Goal: Task Accomplishment & Management: Complete application form

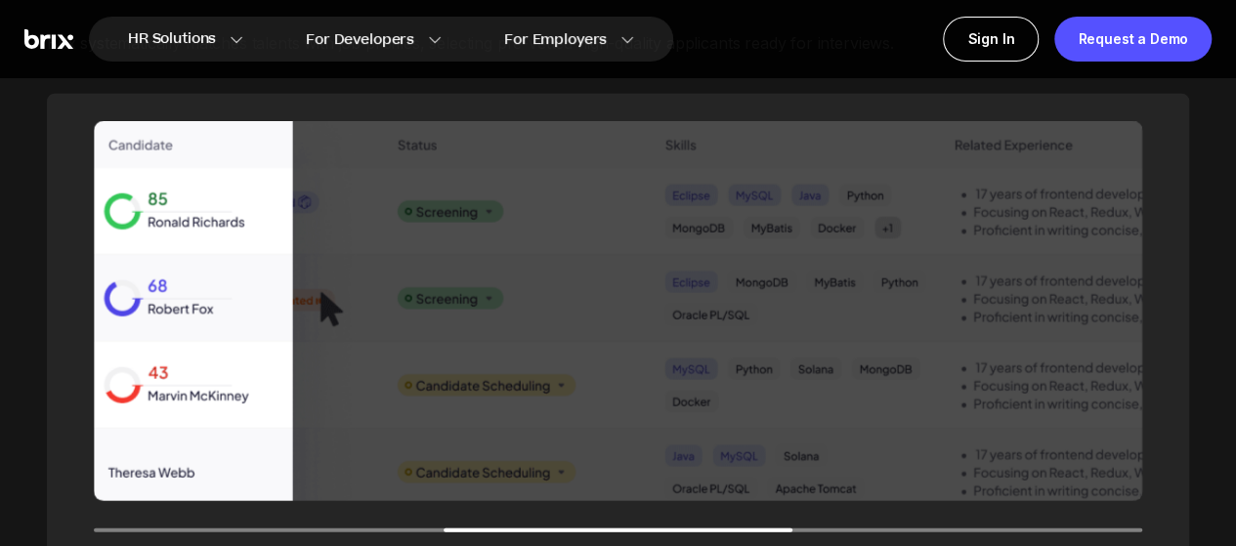
scroll to position [2238, 0]
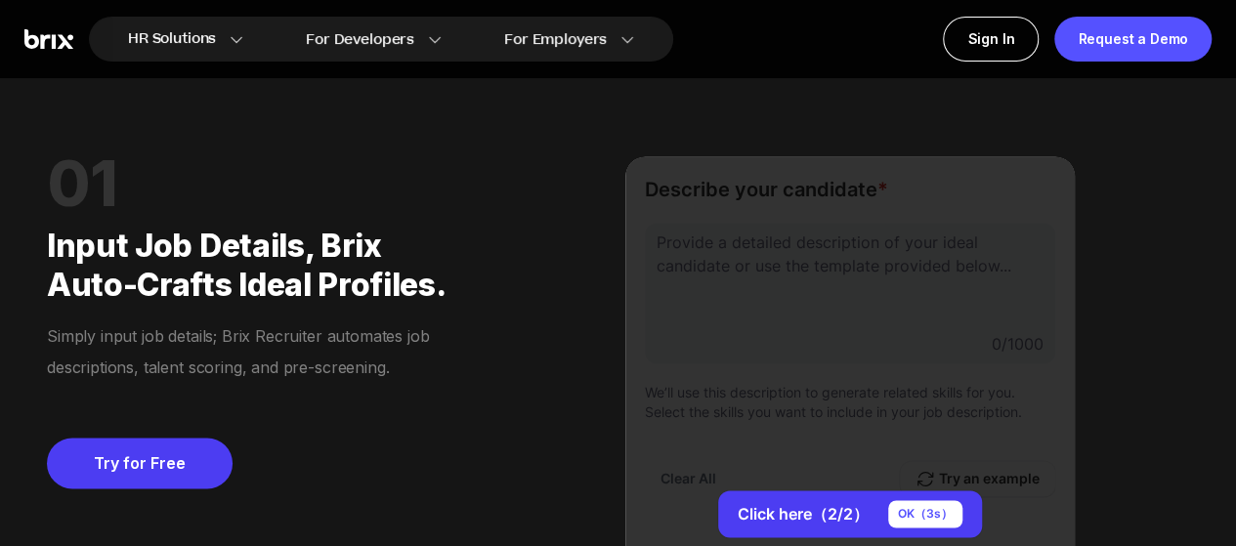
scroll to position [1292, 0]
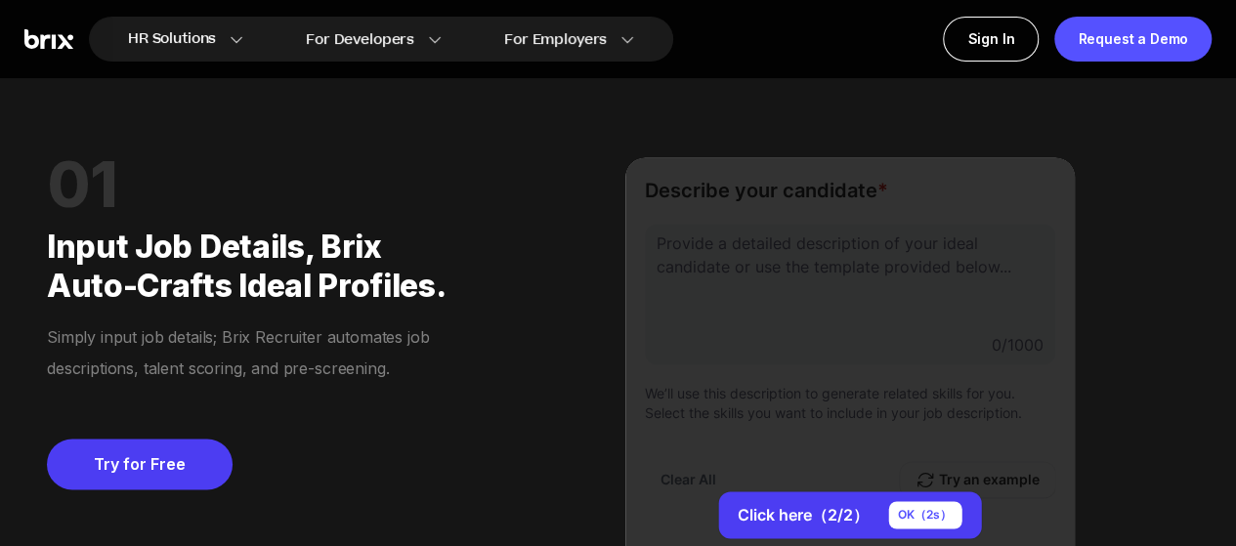
click at [800, 354] on div "Click here（2/2） OK（ 2 s） Generate" at bounding box center [849, 420] width 449 height 526
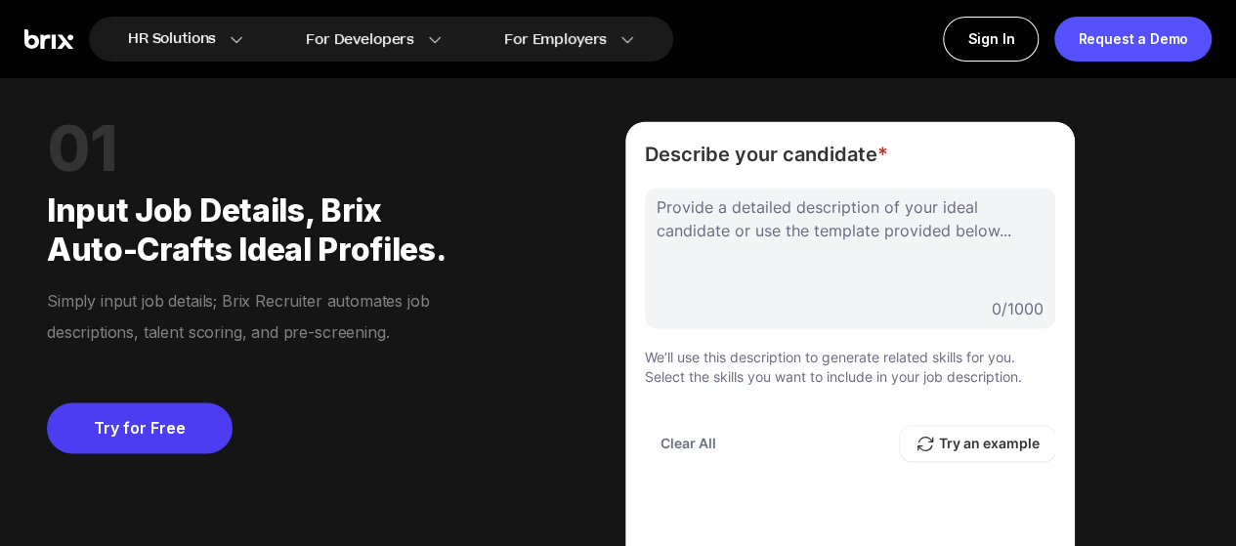
scroll to position [1323, 0]
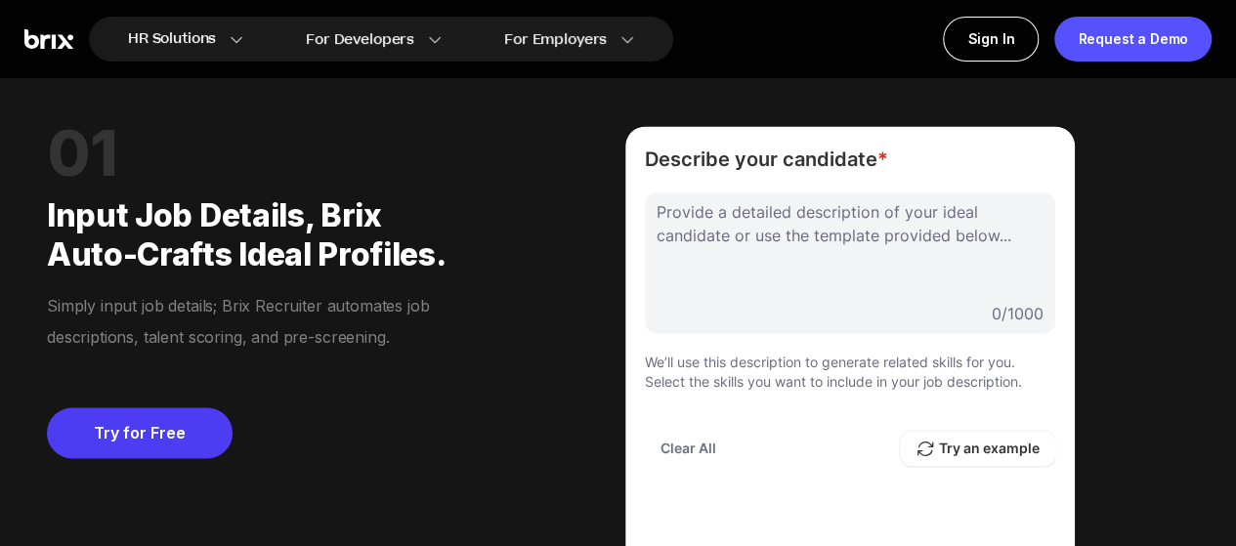
click at [801, 255] on div at bounding box center [850, 249] width 387 height 98
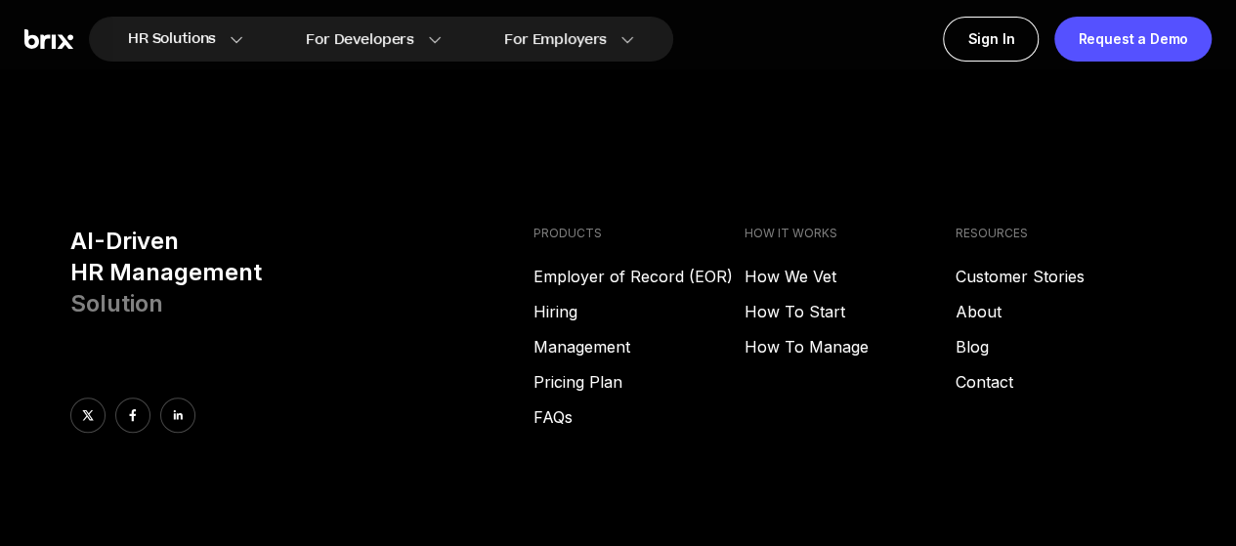
scroll to position [7691, 0]
click at [572, 299] on link "Hiring" at bounding box center [638, 310] width 211 height 23
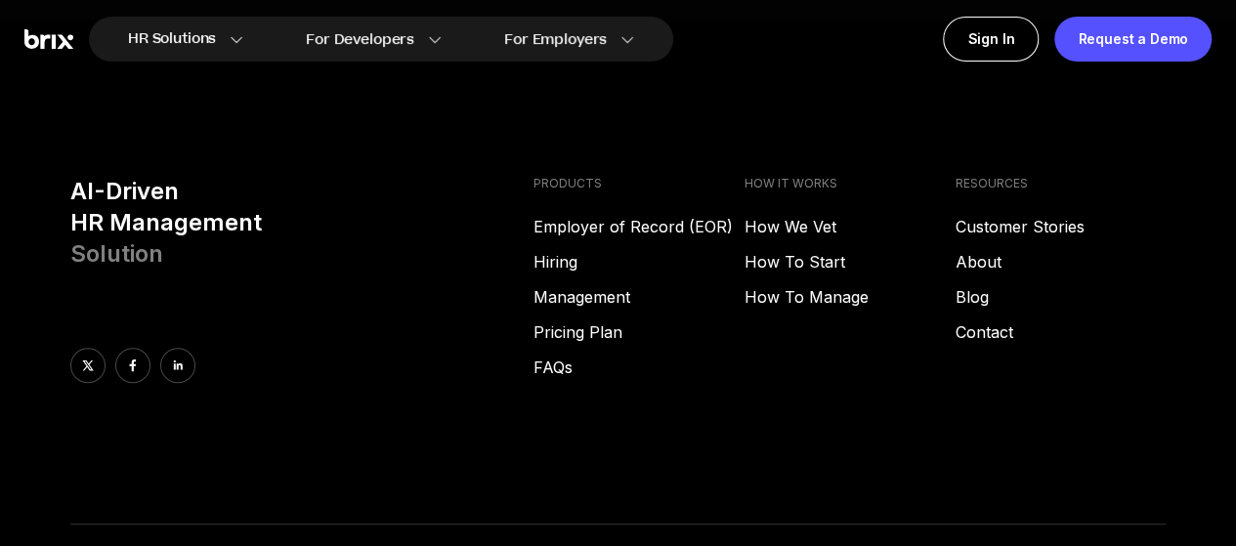
scroll to position [7734, 0]
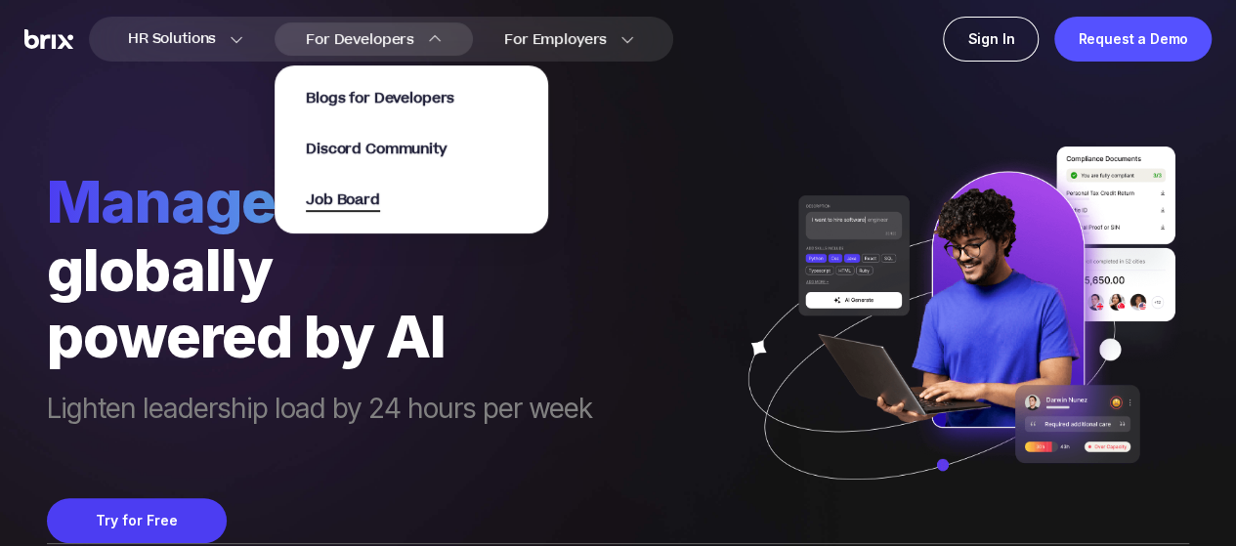
click at [354, 199] on span "Job Board" at bounding box center [343, 201] width 74 height 22
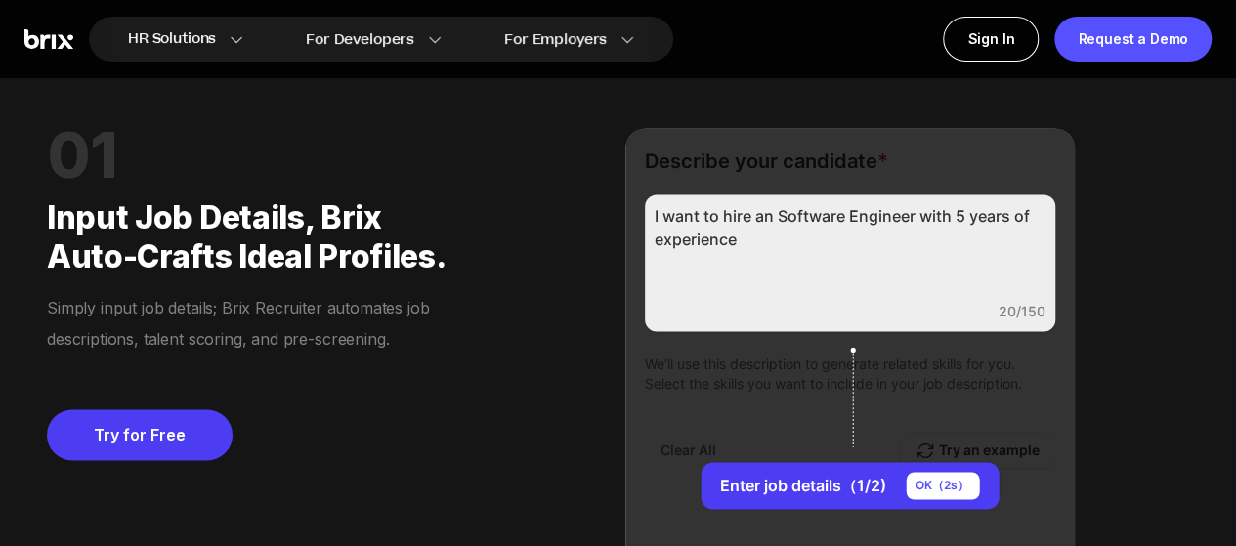
scroll to position [1322, 0]
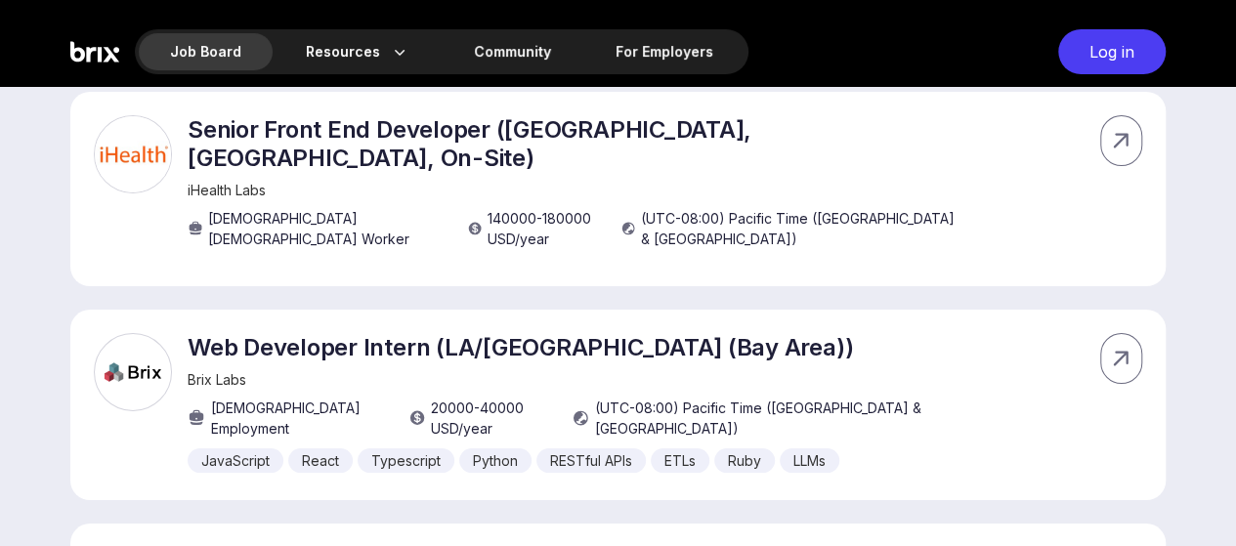
scroll to position [3467, 0]
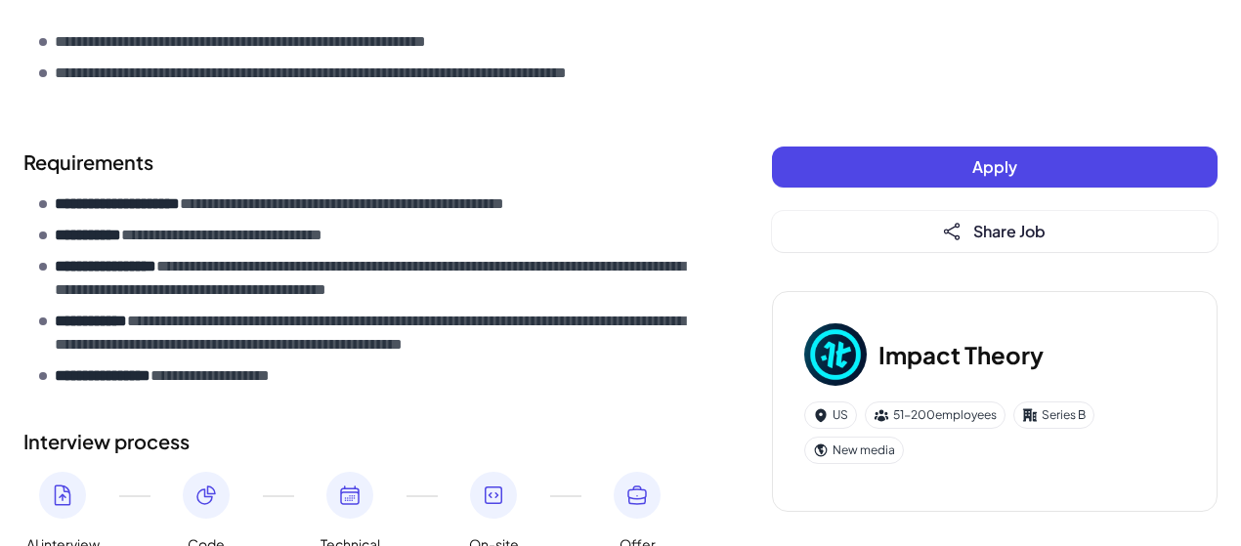
scroll to position [1089, 0]
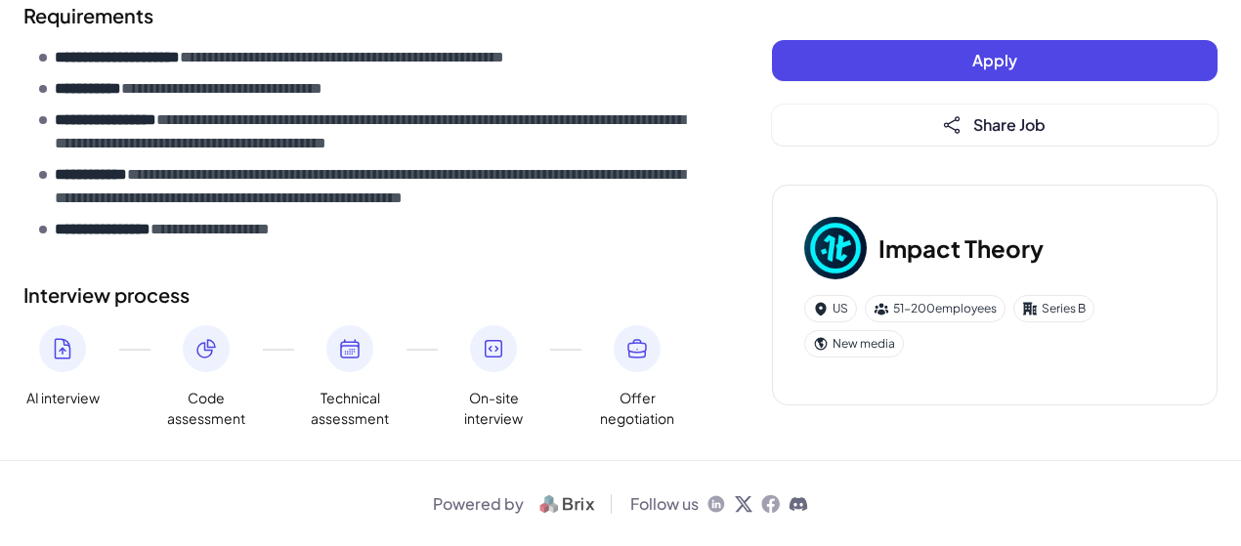
click at [995, 46] on button "Apply" at bounding box center [995, 60] width 446 height 41
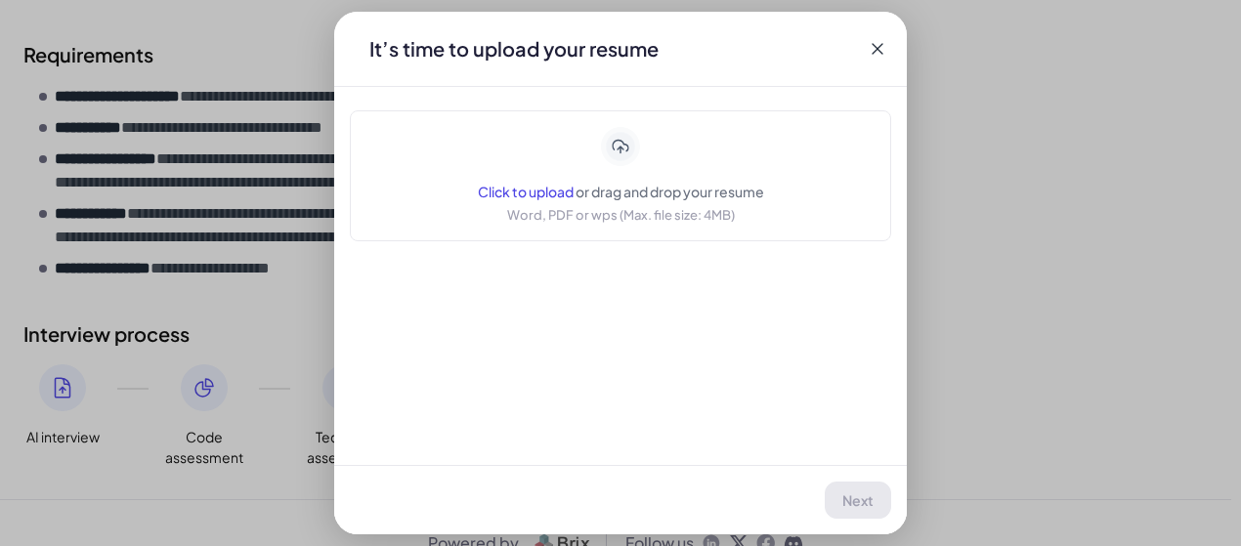
click at [539, 191] on span "Click to upload" at bounding box center [526, 192] width 96 height 18
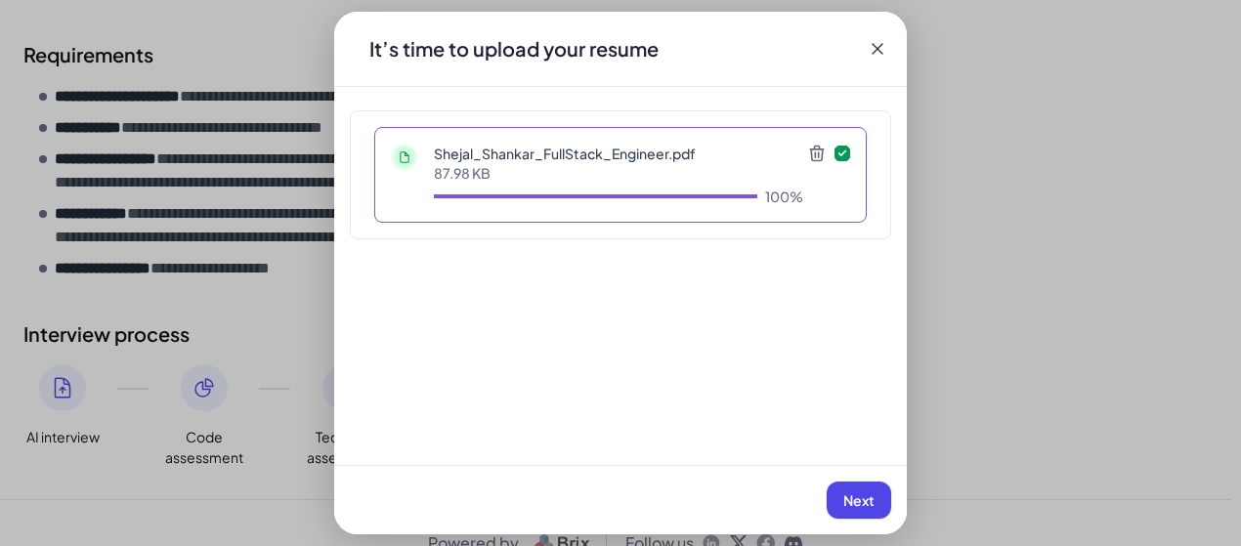
click at [854, 502] on span "Next" at bounding box center [858, 500] width 31 height 18
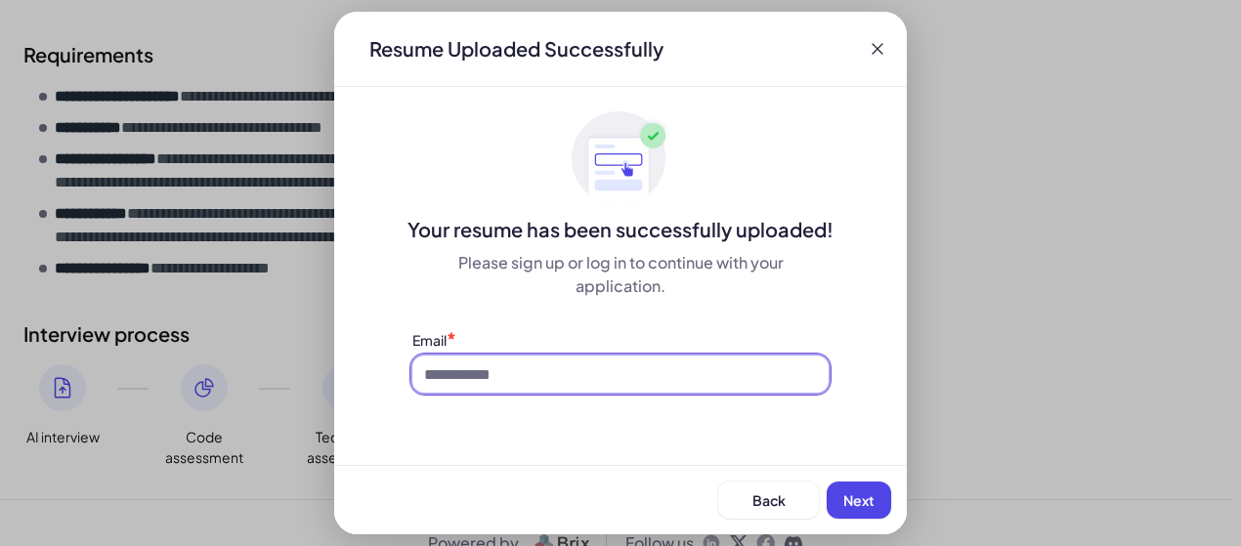
click at [647, 387] on input at bounding box center [620, 374] width 416 height 37
type input "**********"
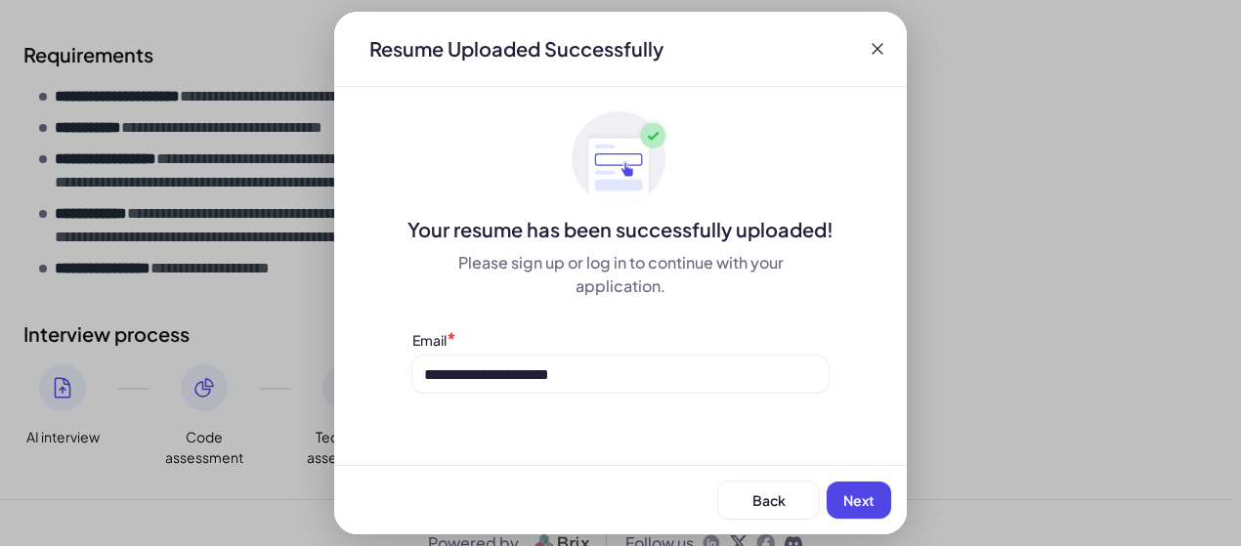
click at [883, 505] on button "Next" at bounding box center [859, 500] width 64 height 37
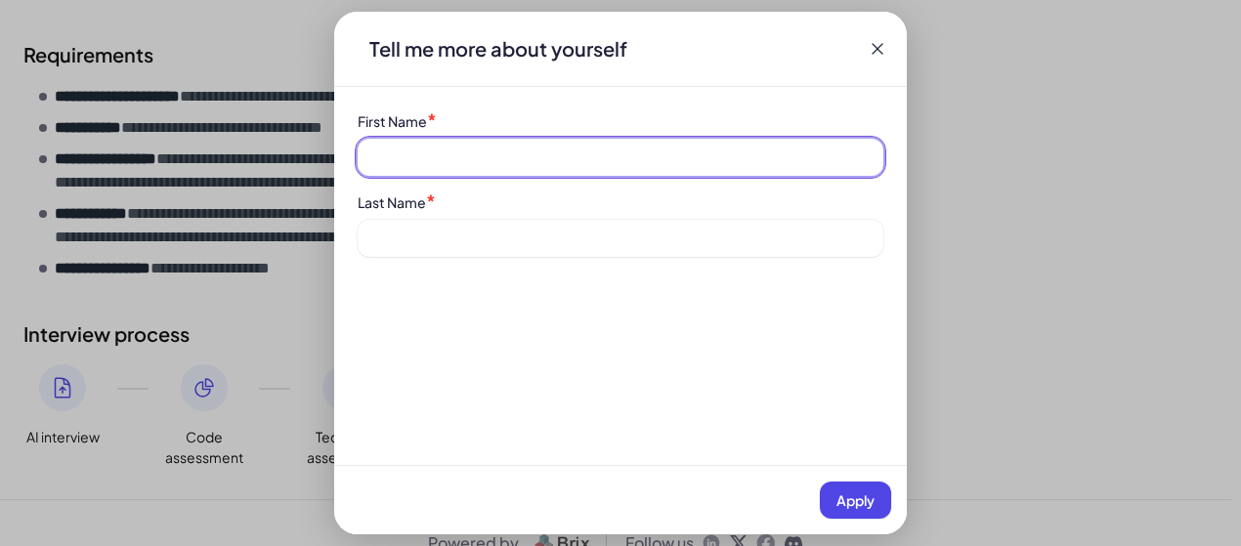
click at [608, 151] on input at bounding box center [621, 157] width 526 height 37
type input "******"
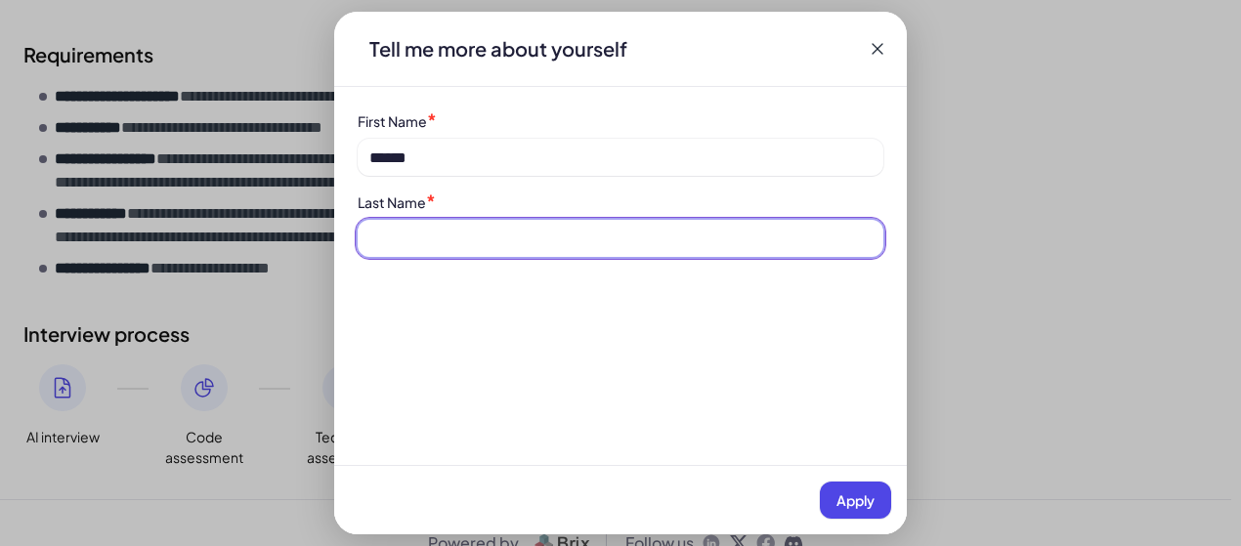
click at [526, 226] on input at bounding box center [621, 238] width 526 height 37
type input "*******"
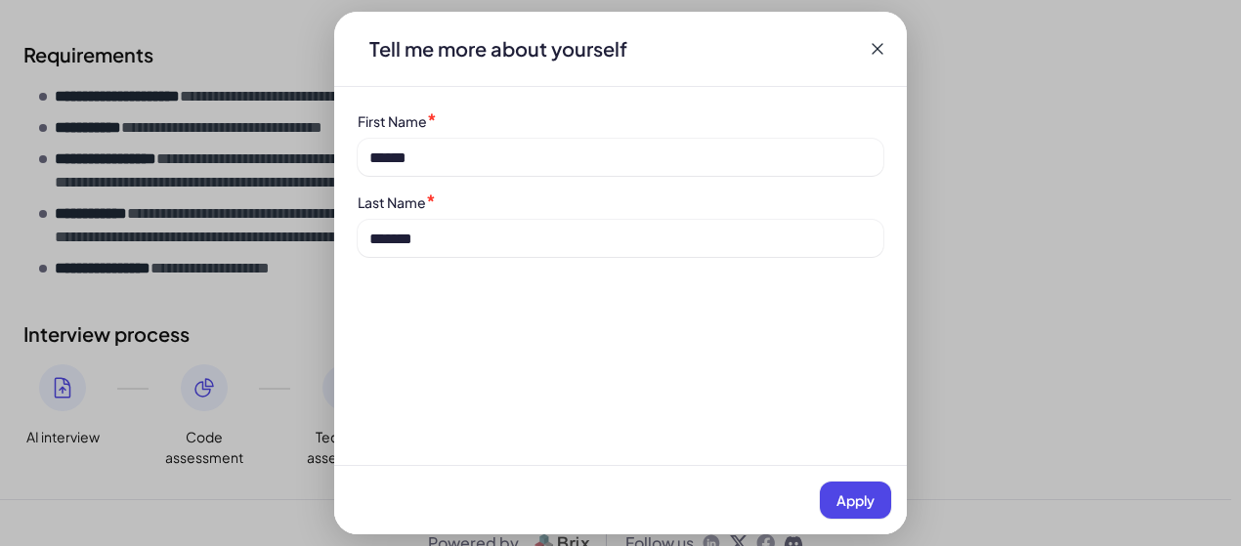
click at [840, 499] on span "Apply" at bounding box center [855, 500] width 38 height 18
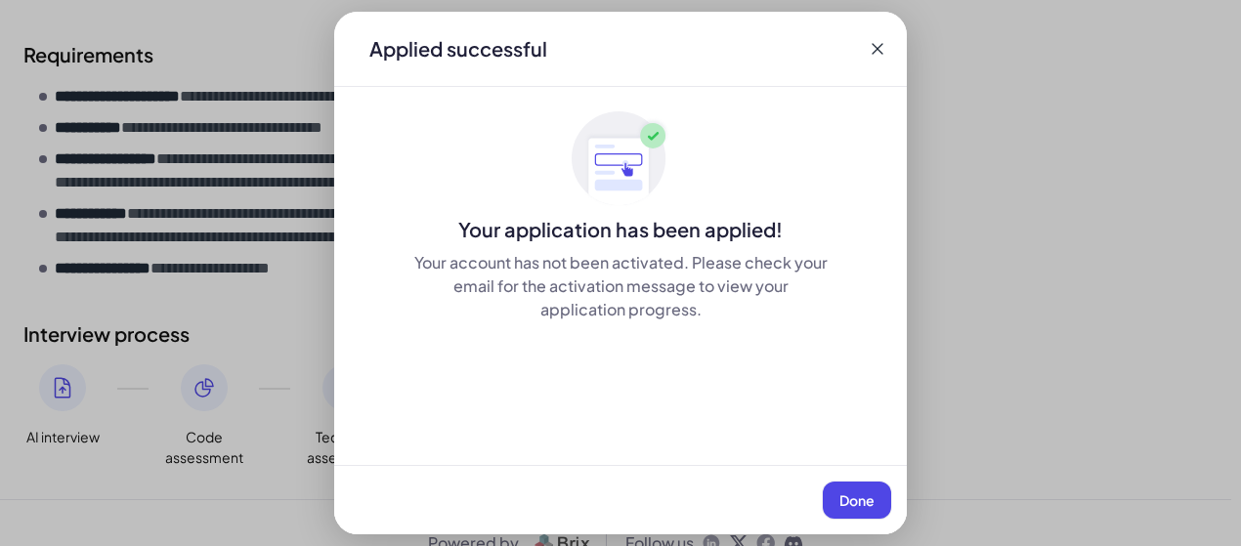
click at [840, 499] on span "Done" at bounding box center [856, 500] width 35 height 18
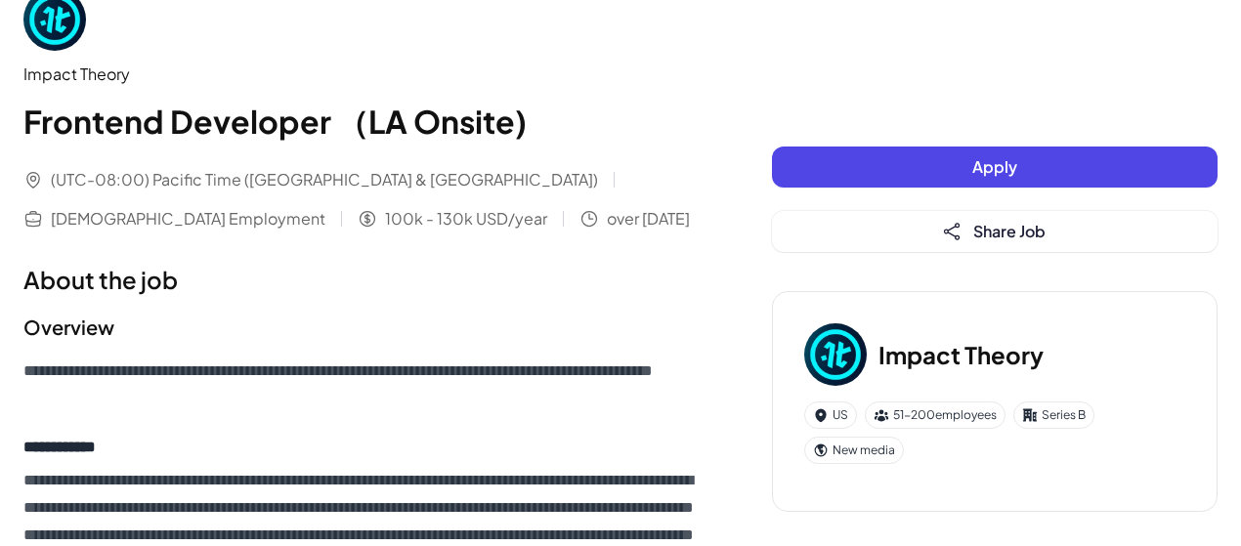
scroll to position [41, 0]
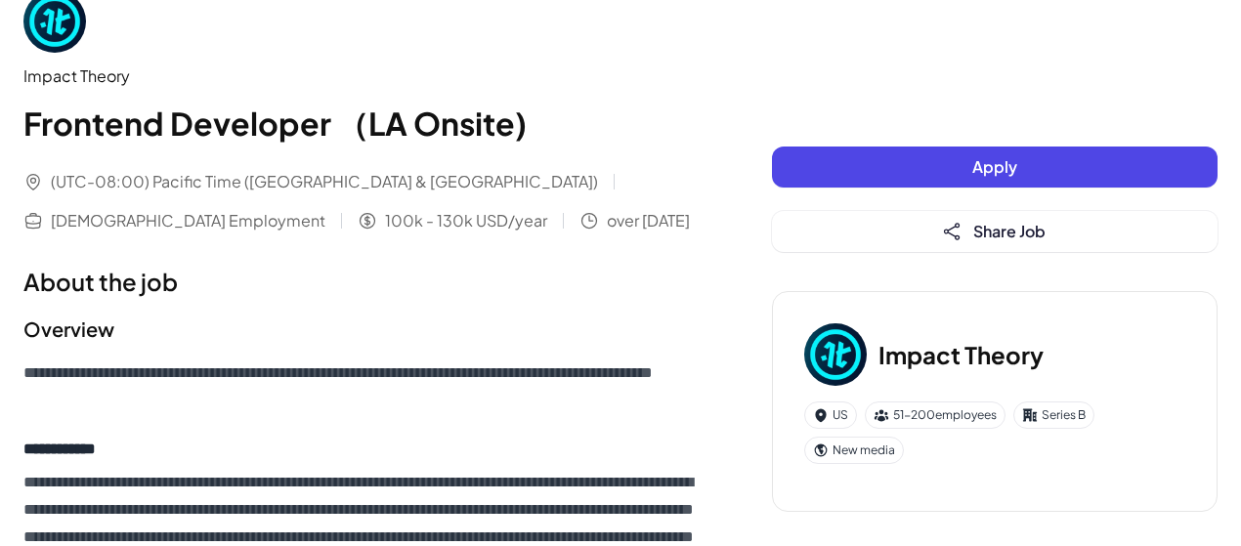
click at [963, 181] on button "Apply" at bounding box center [995, 167] width 446 height 41
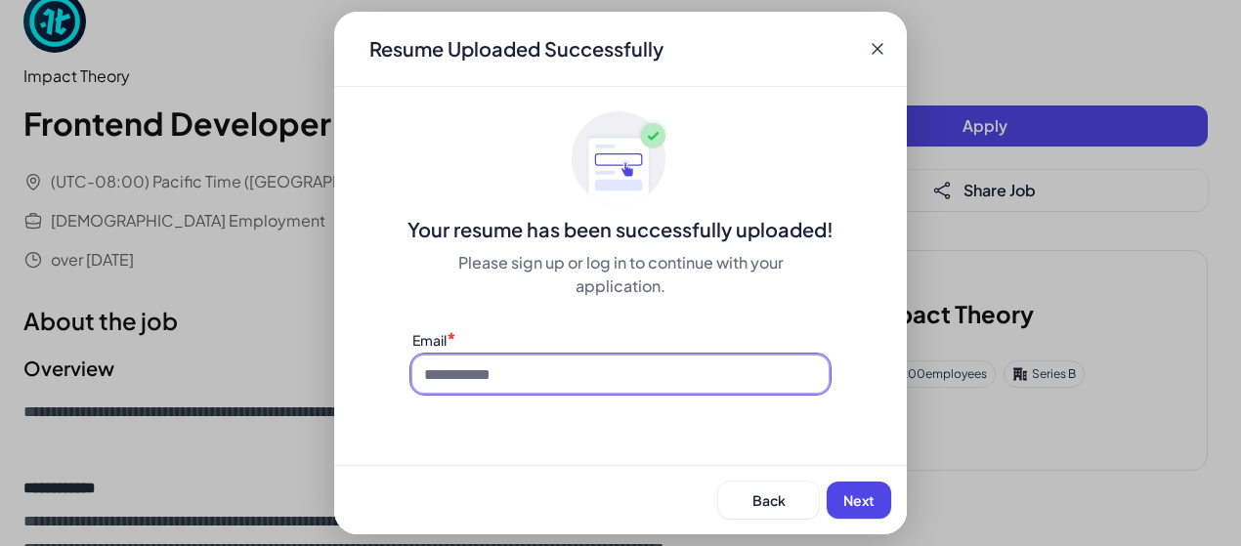
click at [625, 370] on input at bounding box center [620, 374] width 416 height 37
type input "**********"
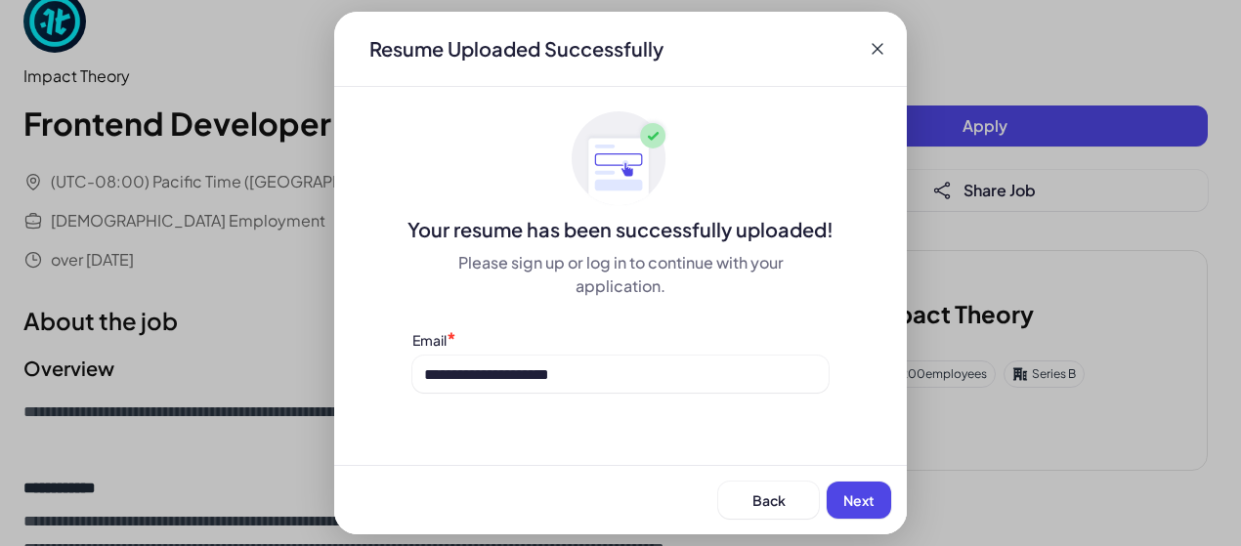
click at [862, 500] on span "Next" at bounding box center [858, 500] width 31 height 18
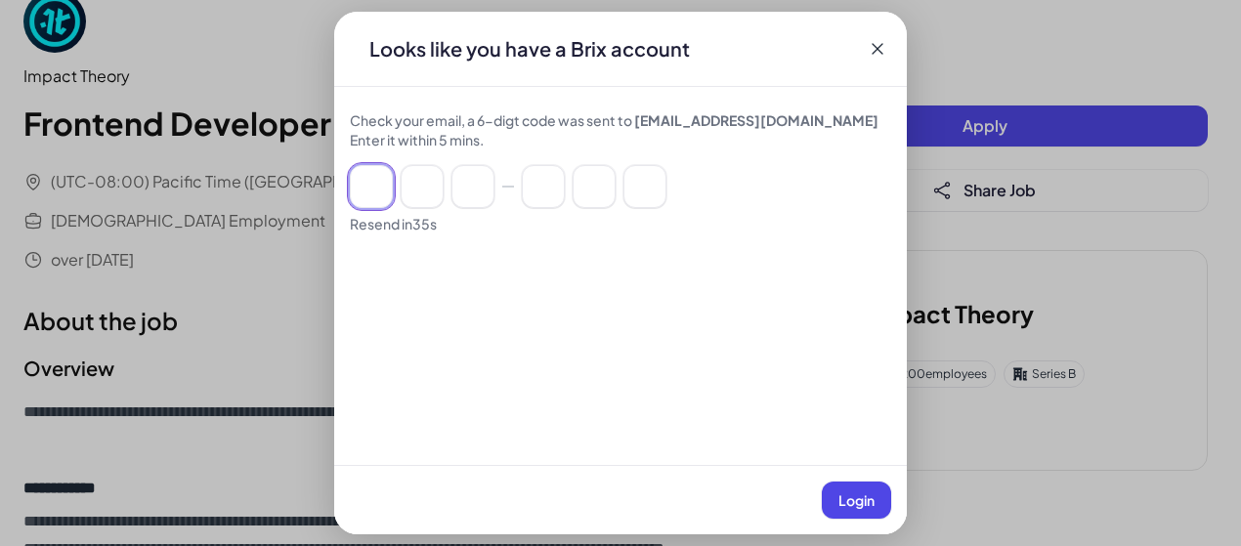
click at [379, 185] on input at bounding box center [371, 186] width 43 height 43
type input "*"
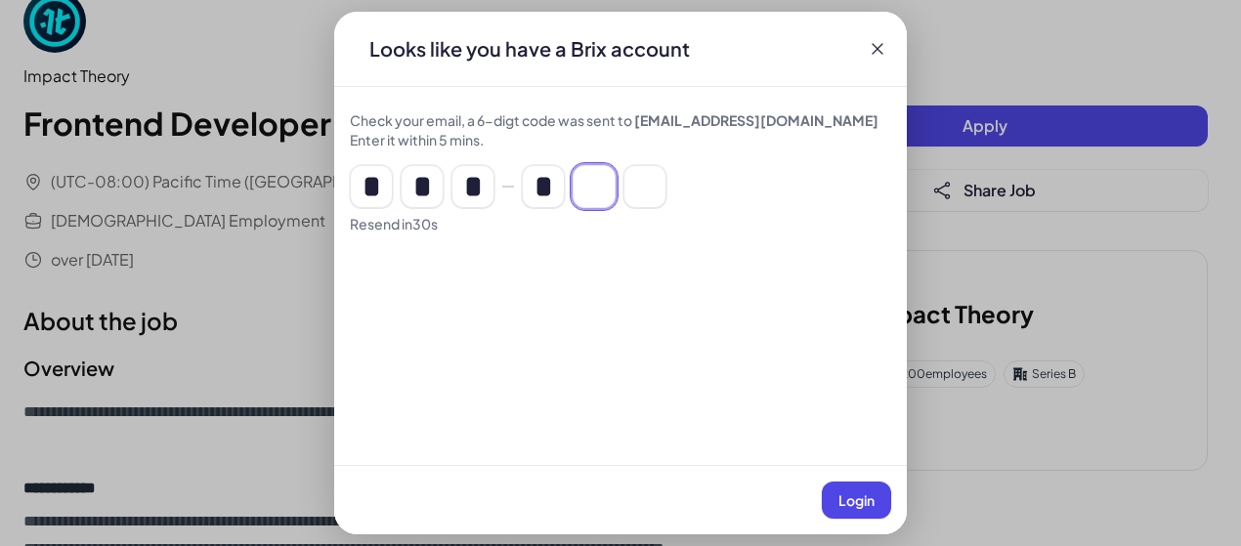
type input "*"
click at [851, 500] on span "Login" at bounding box center [856, 500] width 36 height 18
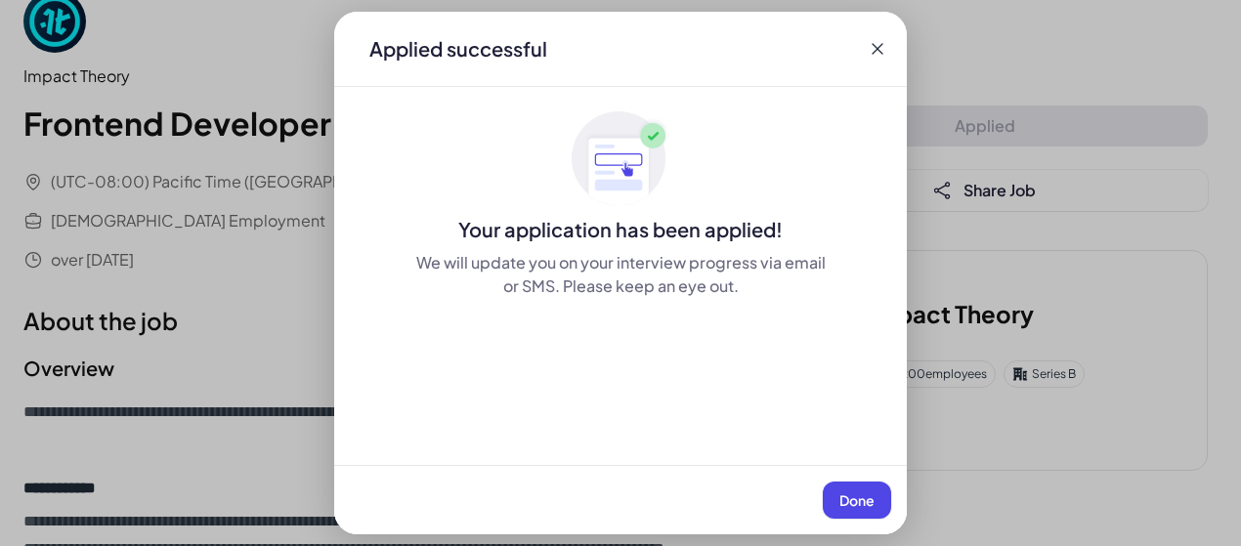
click at [851, 500] on span "Done" at bounding box center [856, 500] width 35 height 18
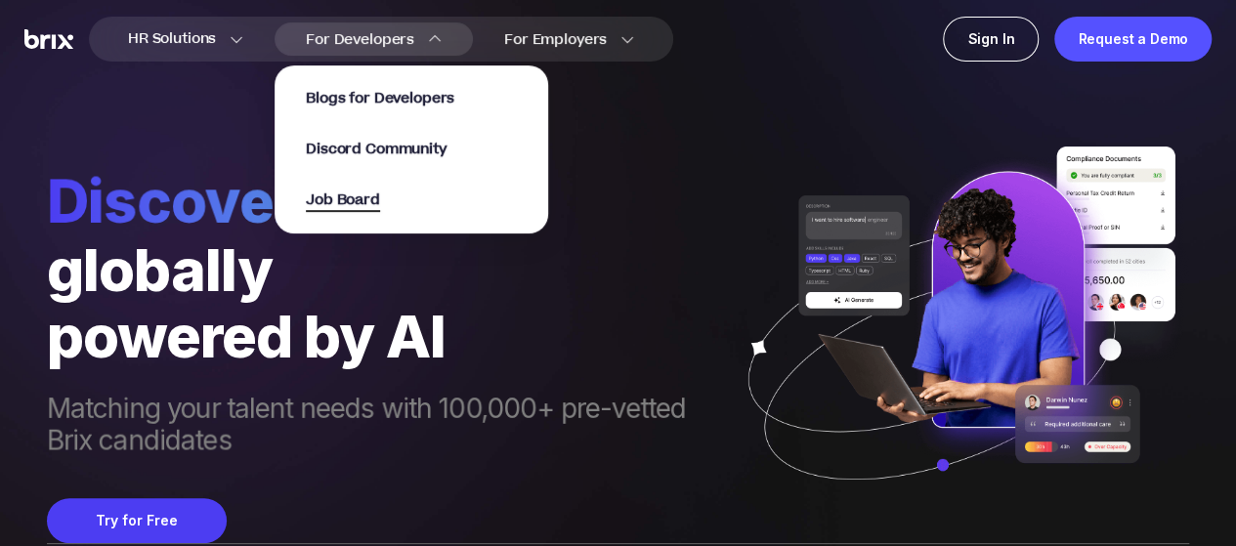
click at [358, 196] on span "Job Board" at bounding box center [343, 201] width 74 height 22
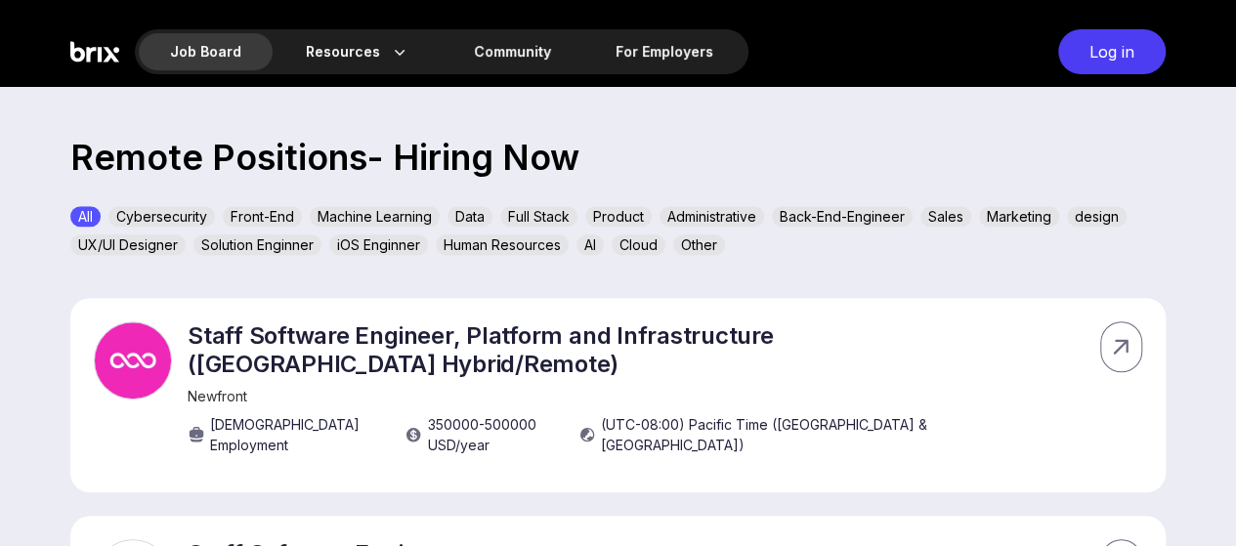
scroll to position [615, 0]
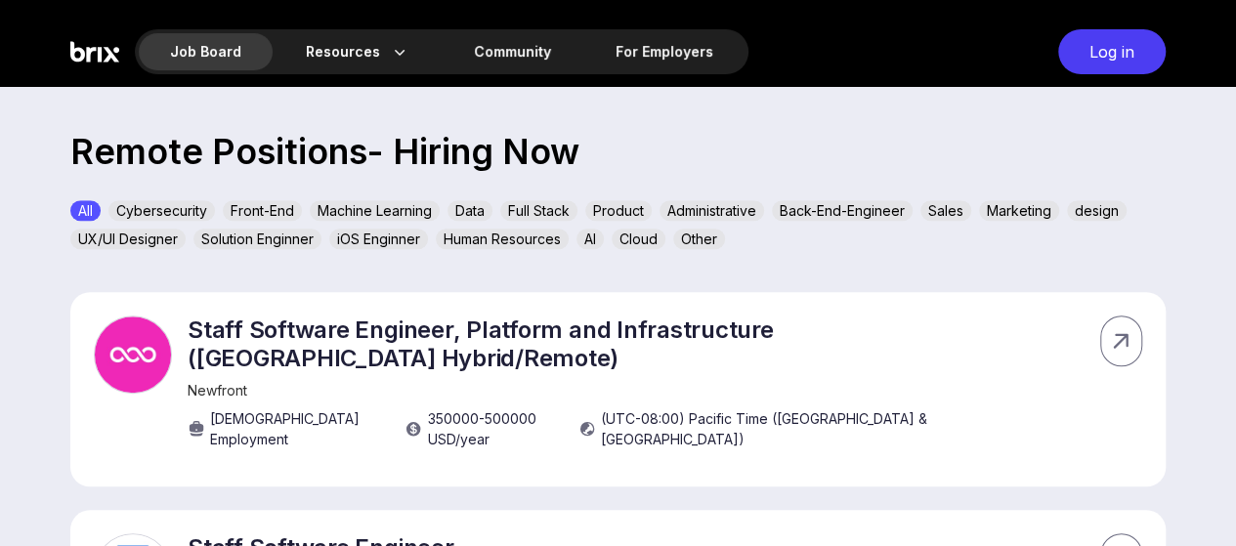
click at [254, 214] on div "Front-End" at bounding box center [262, 210] width 79 height 21
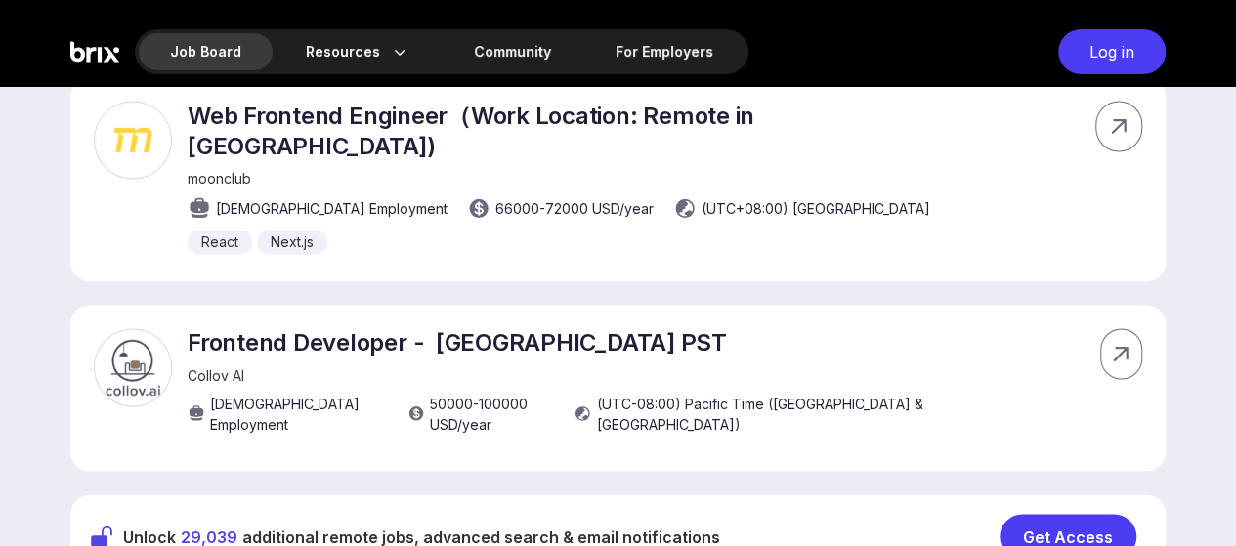
scroll to position [1485, 0]
